Goal: Task Accomplishment & Management: Manage account settings

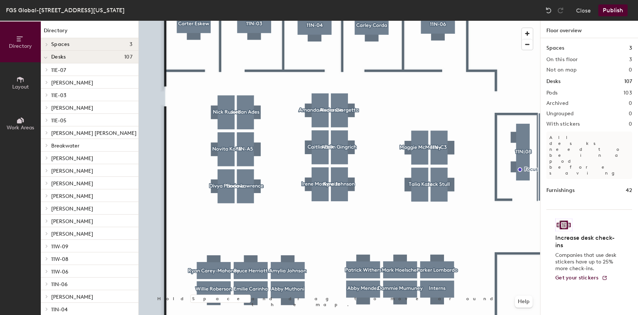
click at [241, 21] on div at bounding box center [339, 21] width 401 height 0
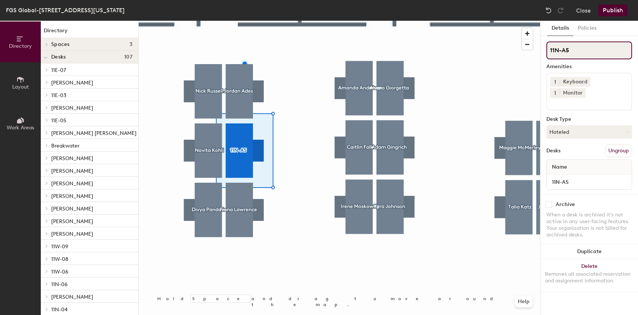
click at [532, 50] on div "Directory Layout Work Areas Directory Spaces 3 Logan NoMa Shaw Desks 107 11E-07…" at bounding box center [319, 168] width 638 height 295
paste input "Erin Bevec"
type input "Erin Bevec"
click at [614, 125] on button "Hoteled" at bounding box center [589, 131] width 86 height 13
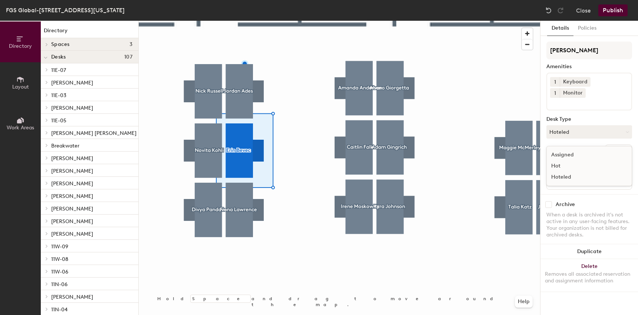
click at [567, 149] on div "Assigned" at bounding box center [584, 154] width 74 height 11
click at [616, 14] on button "Publish" at bounding box center [612, 10] width 29 height 12
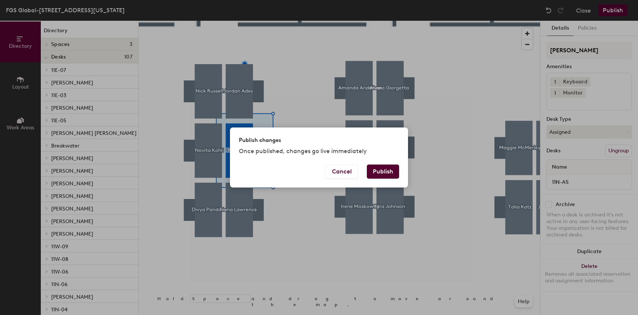
click at [383, 170] on button "Publish" at bounding box center [383, 172] width 32 height 14
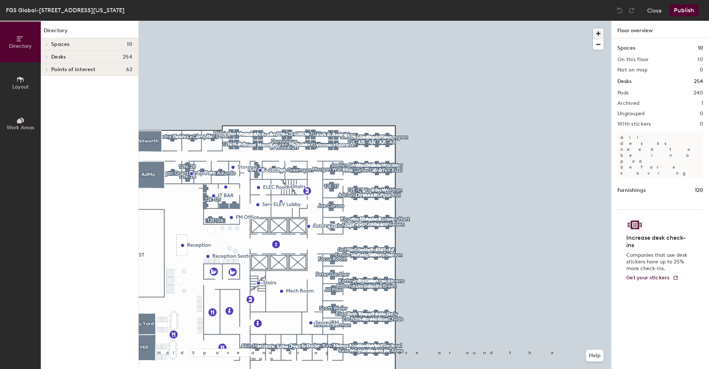
click at [599, 32] on span "button" at bounding box center [598, 33] width 11 height 11
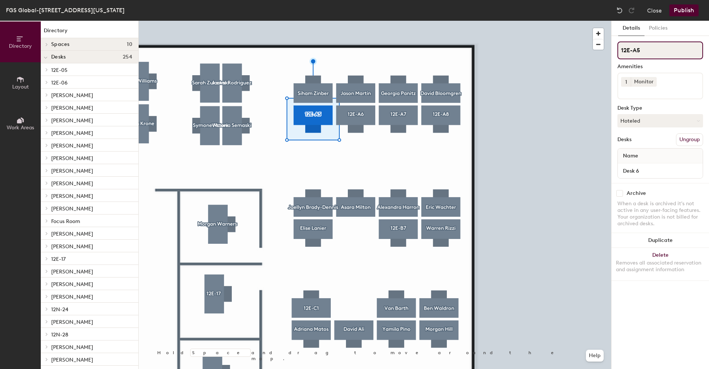
drag, startPoint x: 641, startPoint y: 50, endPoint x: 620, endPoint y: 50, distance: 21.1
click at [620, 50] on input "12E-A5" at bounding box center [661, 51] width 86 height 18
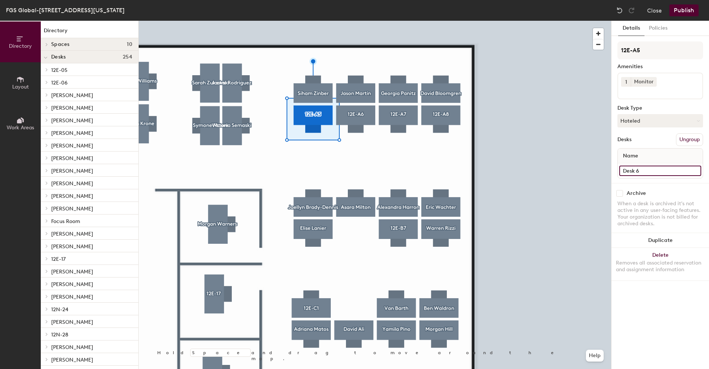
click at [654, 168] on input "Desk 6" at bounding box center [660, 171] width 82 height 10
click at [648, 169] on input "Desk 6" at bounding box center [660, 171] width 82 height 10
drag, startPoint x: 648, startPoint y: 169, endPoint x: 621, endPoint y: 170, distance: 26.7
click at [621, 170] on input "Desk 6" at bounding box center [660, 171] width 82 height 10
paste input "12E-A5"
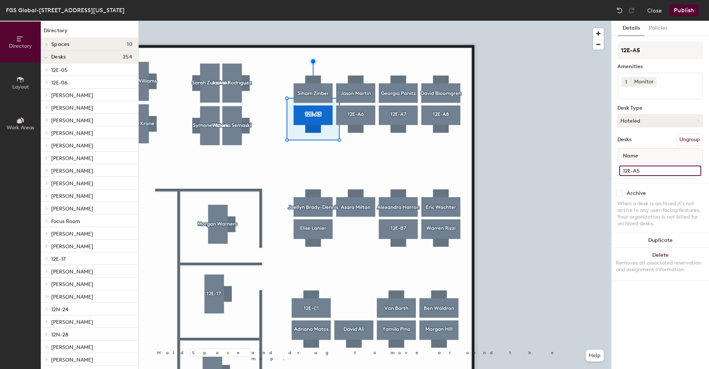
type input "12E-A5"
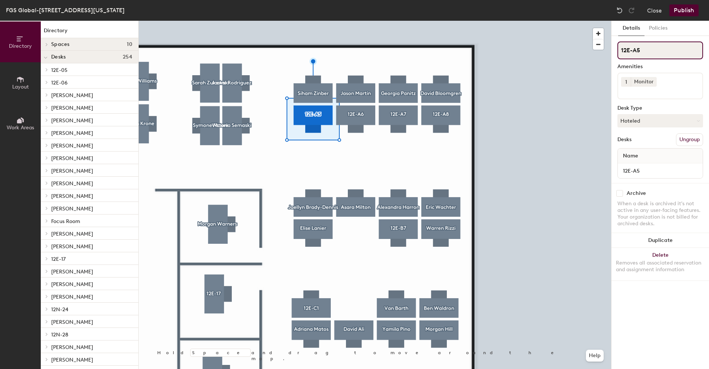
click at [608, 51] on div "Directory Layout Work Areas Directory Spaces 10 AdMo [GEOGRAPHIC_DATA] [GEOGRAP…" at bounding box center [354, 195] width 709 height 349
paste input "[PERSON_NAME]"
type input "[PERSON_NAME]"
click at [642, 118] on button "Hoteled" at bounding box center [661, 120] width 86 height 13
click at [639, 144] on div "Assigned" at bounding box center [655, 143] width 74 height 11
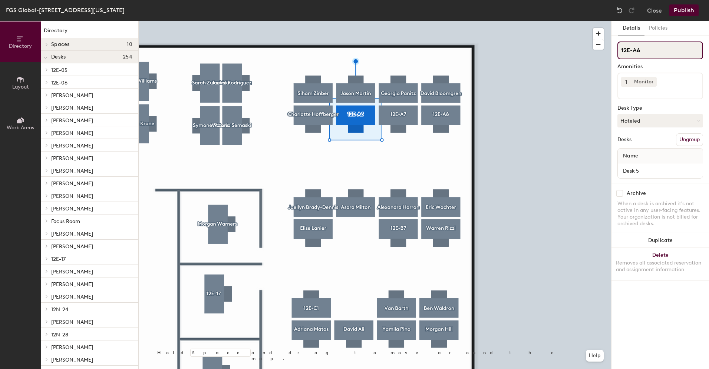
click at [603, 52] on div "Directory Layout Work Areas Directory Spaces 10 AdMo [GEOGRAPHIC_DATA] [GEOGRAP…" at bounding box center [354, 195] width 709 height 349
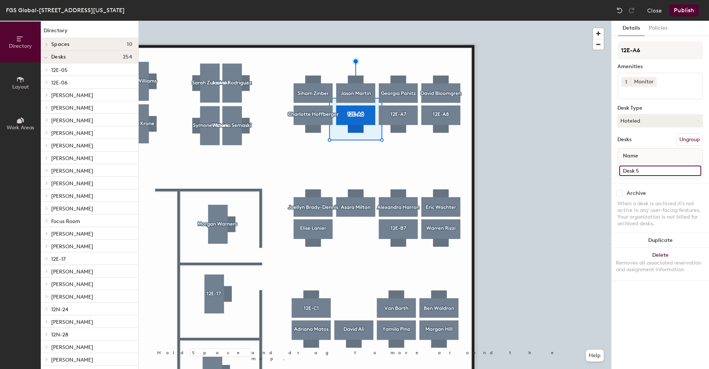
click at [642, 172] on input "Desk 5" at bounding box center [660, 171] width 82 height 10
paste input "12E-A6"
type input "12E-A6"
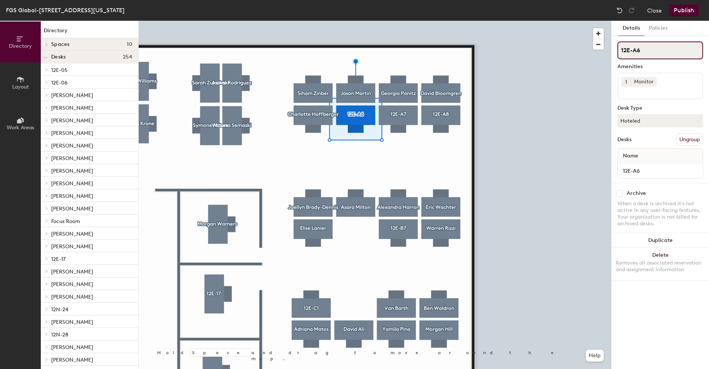
click at [605, 52] on div "Directory Layout Work Areas Directory Spaces 10 AdMo [GEOGRAPHIC_DATA] [GEOGRAP…" at bounding box center [354, 195] width 709 height 349
paste input "[PERSON_NAME]"
type input "[PERSON_NAME]"
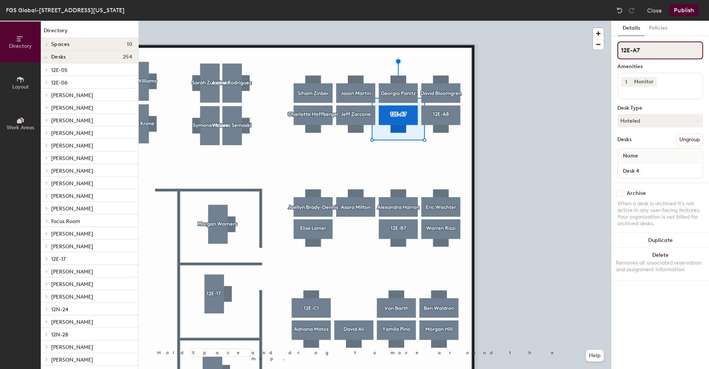
click at [600, 52] on div "Directory Layout Work Areas Directory Spaces 10 AdMo [GEOGRAPHIC_DATA] [GEOGRAP…" at bounding box center [354, 195] width 709 height 349
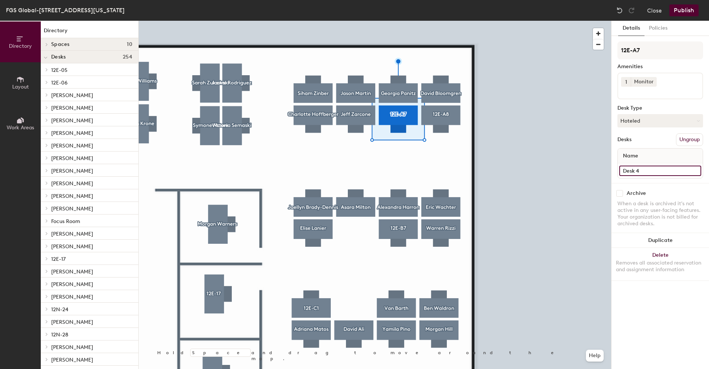
click at [643, 171] on input "Desk 4" at bounding box center [660, 171] width 82 height 10
paste input "12E-A7"
type input "12E-A7"
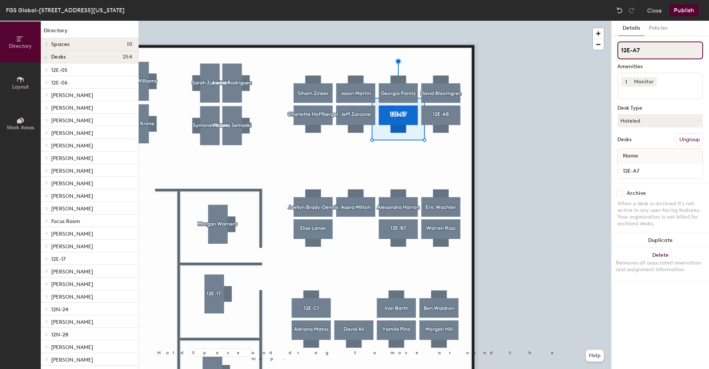
click at [609, 46] on div "Directory Layout Work Areas Directory Spaces 10 AdMo [GEOGRAPHIC_DATA] [GEOGRAP…" at bounding box center [354, 195] width 709 height 349
paste input "[PERSON_NAME]"
type input "[PERSON_NAME]"
click at [661, 118] on button "Hoteled" at bounding box center [661, 120] width 86 height 13
click at [661, 119] on button "Hoteled" at bounding box center [661, 120] width 86 height 13
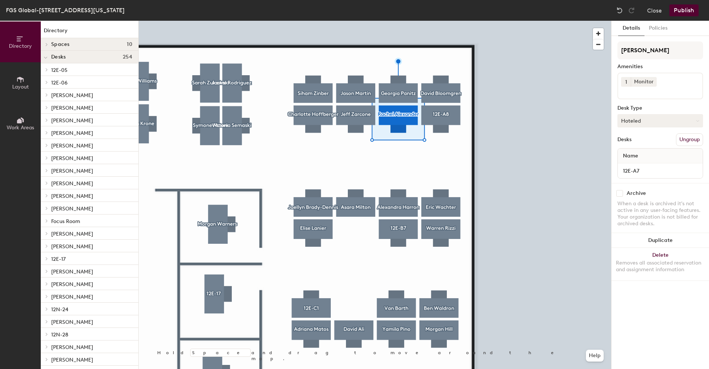
click at [657, 121] on button "Hoteled" at bounding box center [661, 120] width 86 height 13
click at [643, 147] on div "Assigned" at bounding box center [655, 143] width 74 height 11
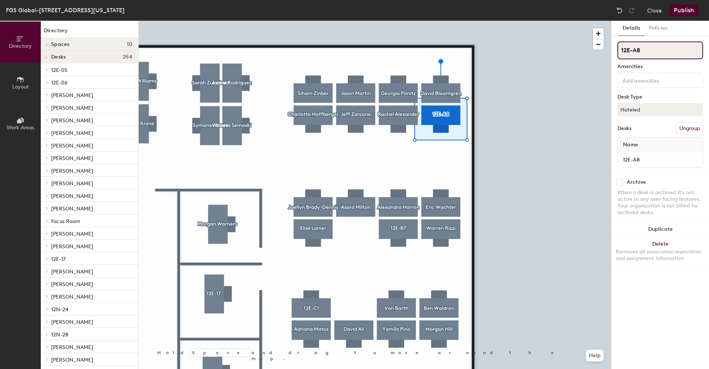
drag, startPoint x: 633, startPoint y: 52, endPoint x: 617, endPoint y: 50, distance: 16.4
click at [617, 50] on div "Details Policies 12E-A8 Amenities Desk Type Hoteled Desks Ungroup Name 12E-A8 A…" at bounding box center [661, 195] width 98 height 349
paste input "[PERSON_NAME]"
type input "[PERSON_NAME]"
click at [645, 105] on button "Hoteled" at bounding box center [661, 109] width 86 height 13
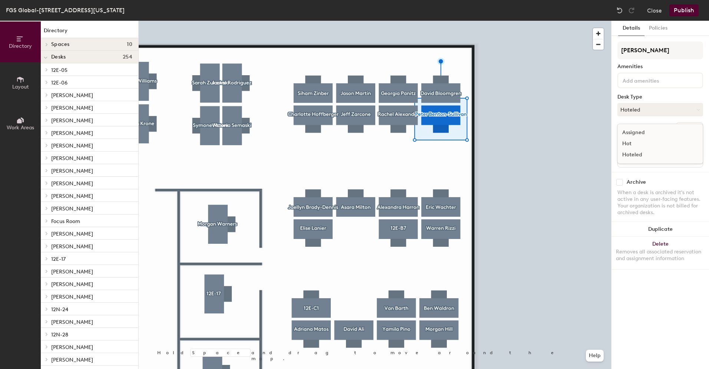
click at [640, 133] on div "Assigned" at bounding box center [655, 132] width 74 height 11
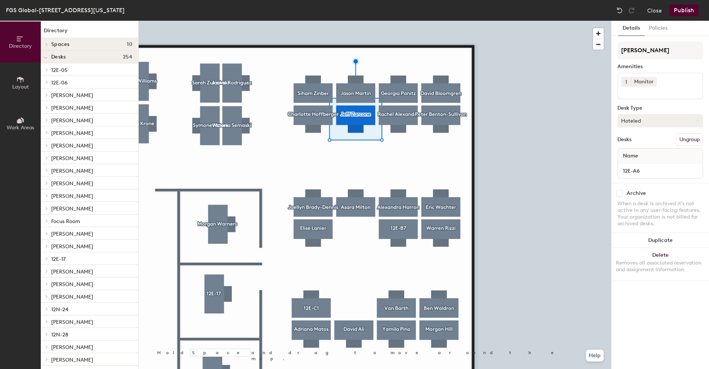
click at [625, 120] on button "Hoteled" at bounding box center [661, 120] width 86 height 13
click at [629, 143] on div "Assigned" at bounding box center [655, 143] width 74 height 11
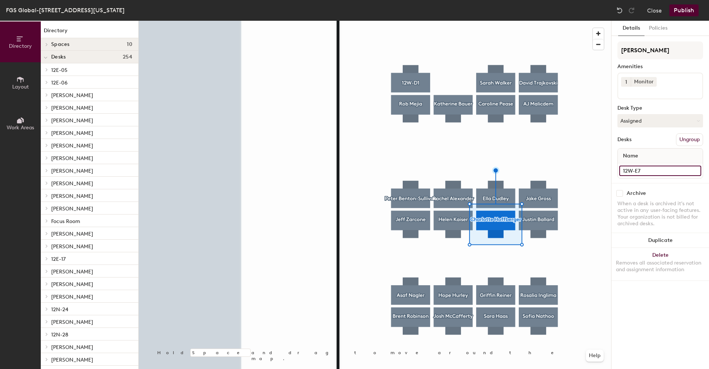
click at [645, 170] on input "12W-E7" at bounding box center [660, 171] width 82 height 10
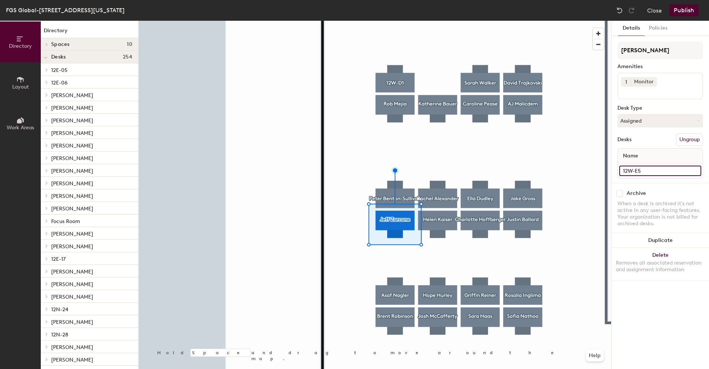
click at [647, 171] on input "12W-E5" at bounding box center [660, 171] width 82 height 10
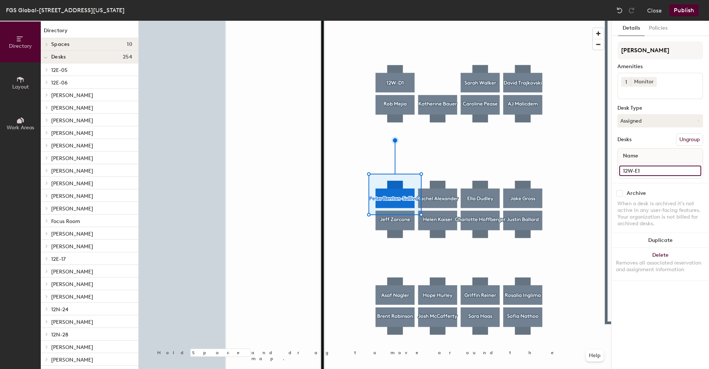
click at [648, 171] on input "12W-E1" at bounding box center [660, 171] width 82 height 10
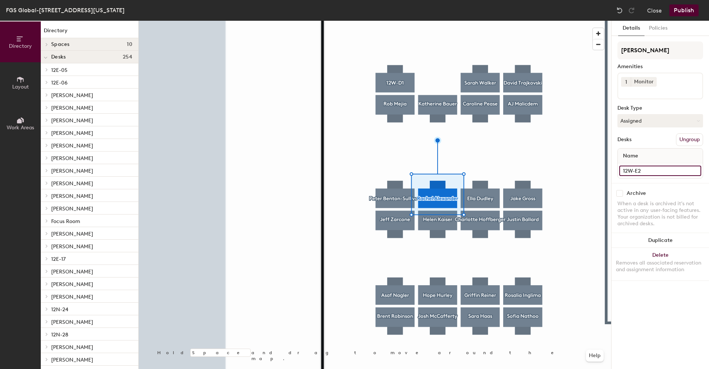
click at [642, 172] on input "12W-E2" at bounding box center [660, 171] width 82 height 10
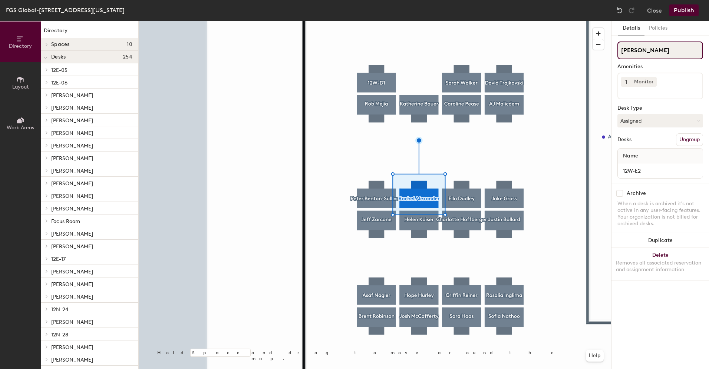
click at [671, 50] on input "[PERSON_NAME]" at bounding box center [661, 51] width 86 height 18
drag, startPoint x: 671, startPoint y: 50, endPoint x: 605, endPoint y: 47, distance: 66.1
click at [605, 47] on div "Directory Layout Work Areas Directory Spaces 10 AdMo [GEOGRAPHIC_DATA] [GEOGRAP…" at bounding box center [354, 195] width 709 height 349
paste input "12W-E2"
type input "12W-E2"
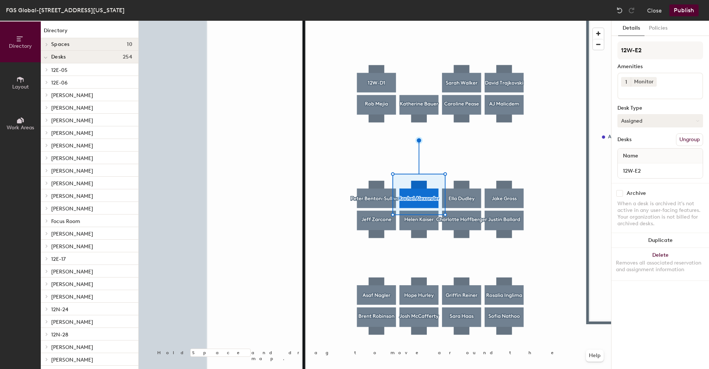
click at [639, 118] on button "Assigned" at bounding box center [661, 120] width 86 height 13
click at [637, 164] on div "Hoteled" at bounding box center [655, 166] width 74 height 11
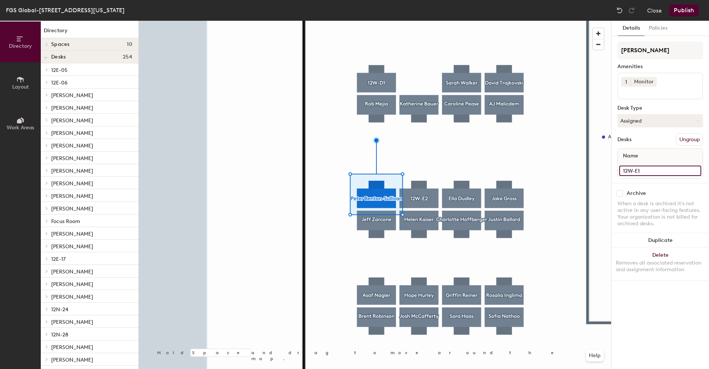
click at [636, 167] on input "12W-E1" at bounding box center [660, 171] width 82 height 10
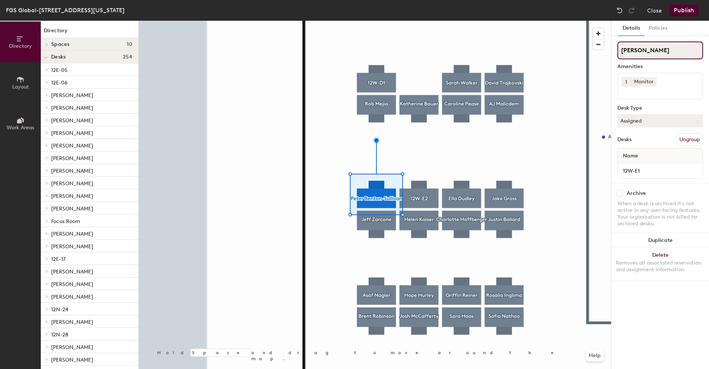
drag, startPoint x: 685, startPoint y: 49, endPoint x: 613, endPoint y: 49, distance: 72.3
click at [613, 49] on div "Details Policies Peter Benton-Sullivan Amenities 1 Monitor Desk Type Assigned D…" at bounding box center [661, 195] width 98 height 349
paste input "12W-E1"
type input "12W-E1"
click at [641, 120] on button "Assigned" at bounding box center [661, 120] width 86 height 13
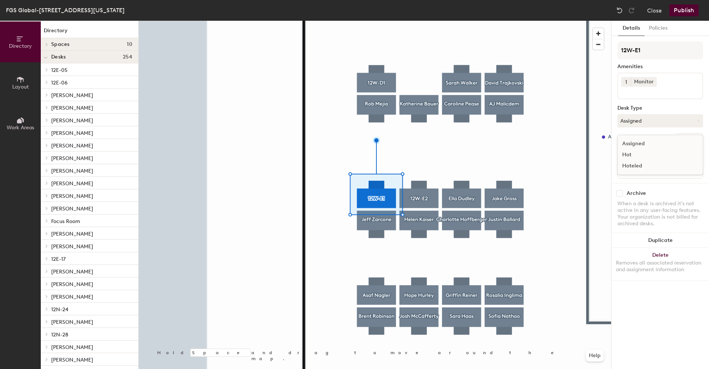
click at [644, 164] on div "Hoteled" at bounding box center [655, 166] width 74 height 11
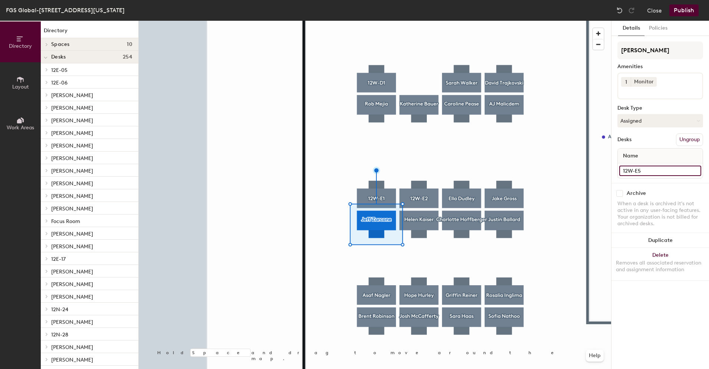
click at [638, 169] on input "12W-E5" at bounding box center [660, 171] width 82 height 10
click at [667, 121] on button "Assigned" at bounding box center [661, 120] width 86 height 13
click at [628, 167] on div "Hoteled" at bounding box center [655, 166] width 74 height 11
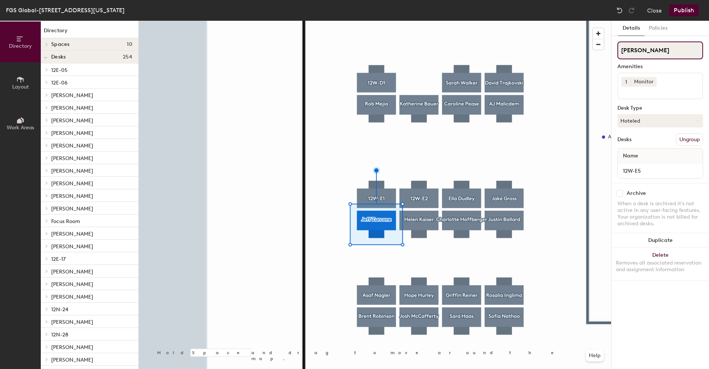
click at [603, 51] on div "Directory Layout Work Areas Directory Spaces 10 AdMo [GEOGRAPHIC_DATA] [GEOGRAP…" at bounding box center [354, 195] width 709 height 349
paste input "12W-E5"
type input "12W-E5"
drag, startPoint x: 655, startPoint y: 51, endPoint x: 449, endPoint y: 220, distance: 266.1
click at [449, 21] on div at bounding box center [375, 21] width 473 height 0
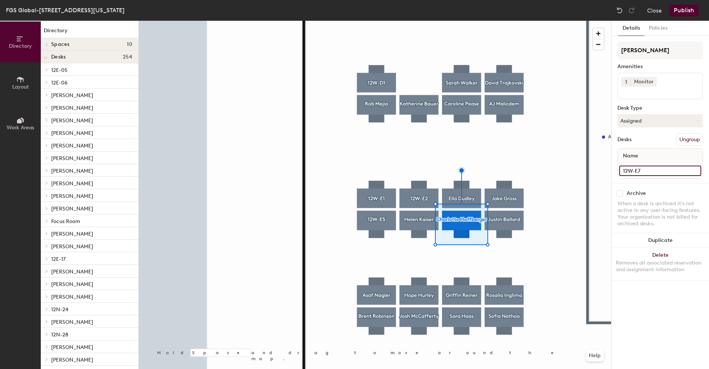
click at [638, 169] on input "12W-E7" at bounding box center [660, 171] width 82 height 10
click at [652, 122] on button "Assigned" at bounding box center [661, 120] width 86 height 13
click at [632, 163] on div "Hoteled" at bounding box center [655, 166] width 74 height 11
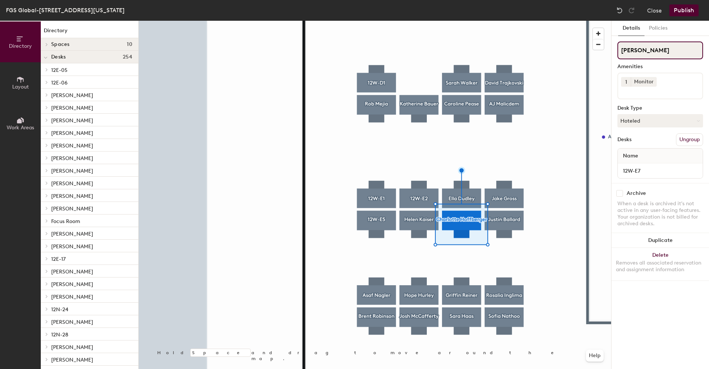
click at [678, 51] on input "[PERSON_NAME]" at bounding box center [661, 51] width 86 height 18
drag, startPoint x: 687, startPoint y: 49, endPoint x: 619, endPoint y: 47, distance: 68.3
click at [619, 47] on input "[PERSON_NAME]" at bounding box center [661, 51] width 86 height 18
paste input "12W-E7"
type input "12W-E7"
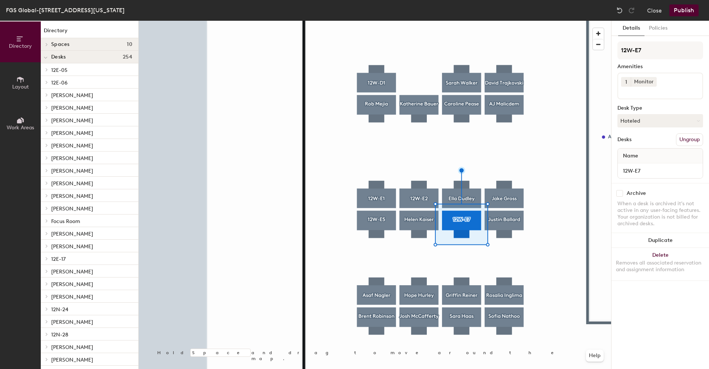
click at [686, 12] on button "Publish" at bounding box center [684, 10] width 29 height 12
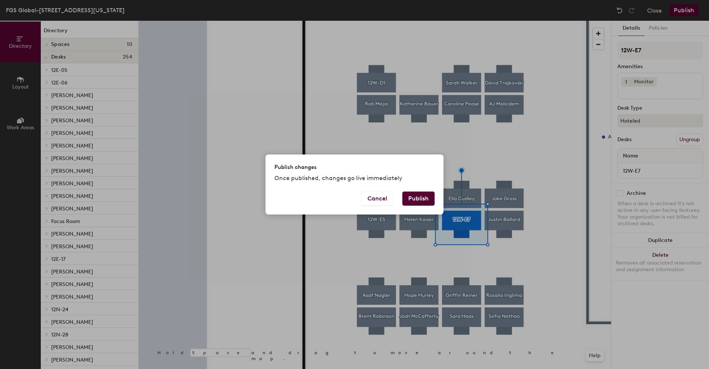
click at [408, 200] on button "Publish" at bounding box center [418, 199] width 32 height 14
